Goal: Find specific page/section: Find specific page/section

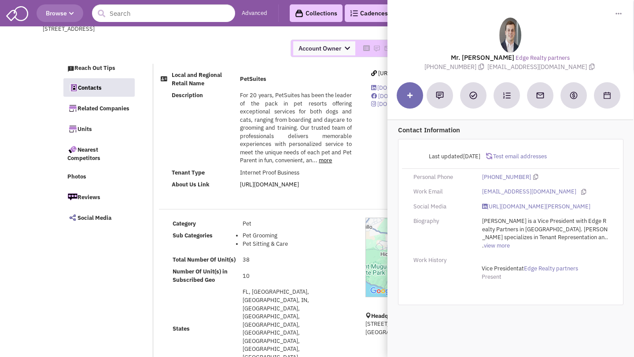
select select
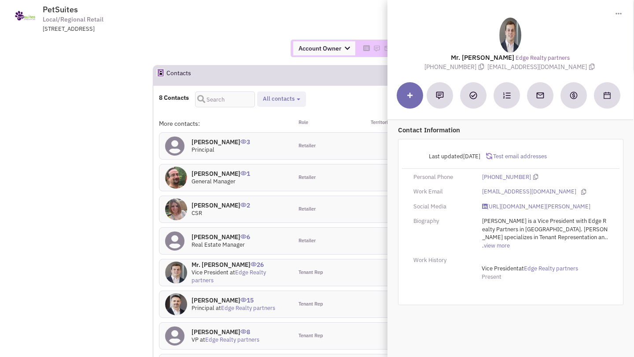
scroll to position [565, 0]
click at [205, 53] on div "Account Owner Account Owner [PERSON_NAME] [PERSON_NAME] [PERSON_NAME] [PERSON_N…" at bounding box center [316, 49] width 645 height 18
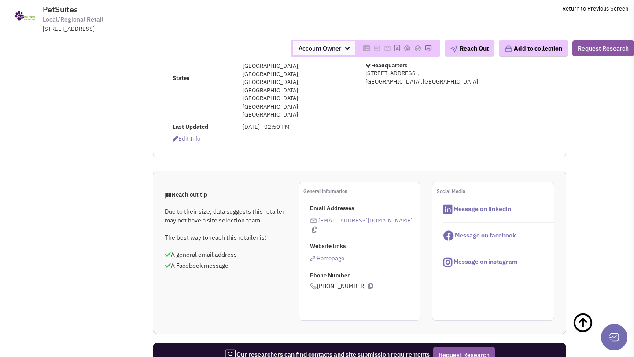
scroll to position [0, 0]
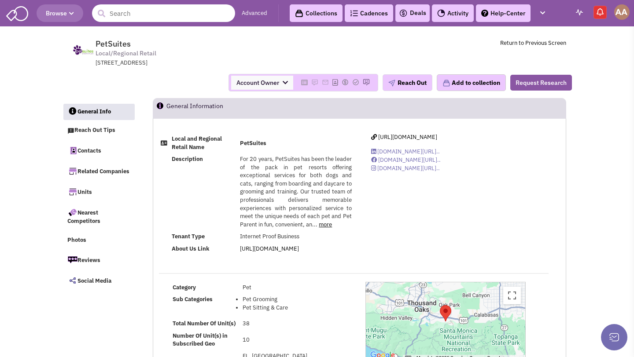
click at [167, 16] on input "text" at bounding box center [163, 13] width 143 height 18
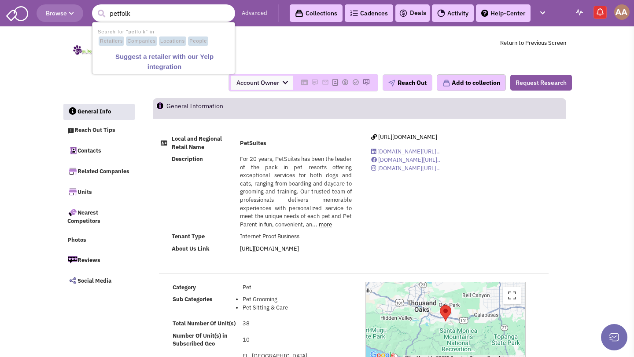
type input "petfolk"
click at [95, 7] on button "submit" at bounding box center [101, 13] width 13 height 13
